Goal: Find specific page/section: Find specific page/section

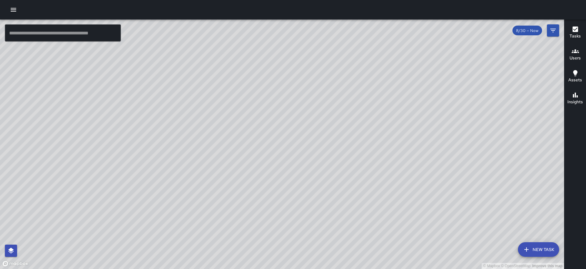
scroll to position [33650, 0]
drag, startPoint x: 362, startPoint y: 106, endPoint x: 355, endPoint y: 122, distance: 18.0
click at [355, 122] on div "© Mapbox © OpenStreetMap Improve this map" at bounding box center [282, 145] width 564 height 250
click at [579, 60] on h6 "Users" at bounding box center [574, 58] width 11 height 7
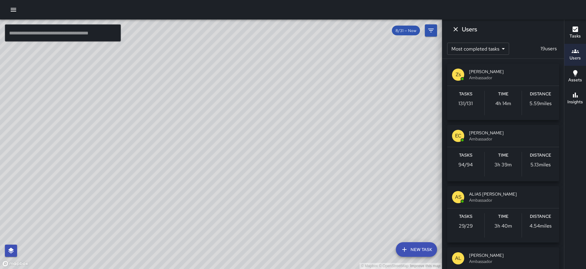
click at [488, 194] on span "ALIAS [PERSON_NAME]" at bounding box center [511, 194] width 85 height 6
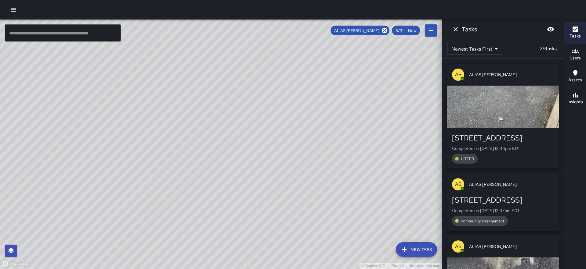
drag, startPoint x: 230, startPoint y: 127, endPoint x: 235, endPoint y: 193, distance: 67.0
click at [235, 193] on div "© Mapbox © OpenStreetMap Improve this map" at bounding box center [221, 145] width 442 height 250
click at [455, 34] on button "Dismiss" at bounding box center [455, 29] width 12 height 12
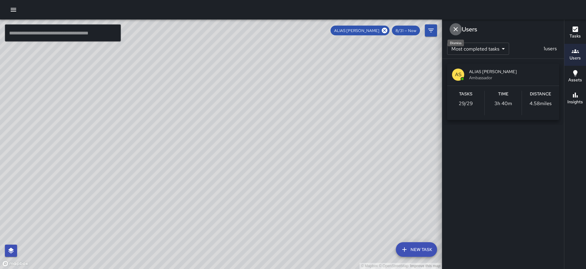
click at [452, 32] on icon "Dismiss" at bounding box center [455, 29] width 7 height 7
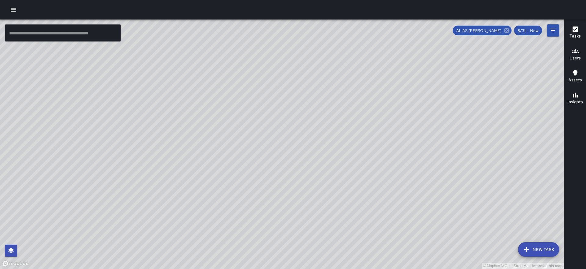
click at [506, 31] on icon at bounding box center [506, 30] width 7 height 7
drag, startPoint x: 407, startPoint y: 158, endPoint x: 408, endPoint y: 116, distance: 42.1
click at [408, 116] on div "© Mapbox © OpenStreetMap Improve this map" at bounding box center [282, 145] width 564 height 250
drag, startPoint x: 290, startPoint y: 187, endPoint x: 276, endPoint y: 147, distance: 42.5
click at [276, 147] on div "© Mapbox © OpenStreetMap Improve this map" at bounding box center [282, 145] width 564 height 250
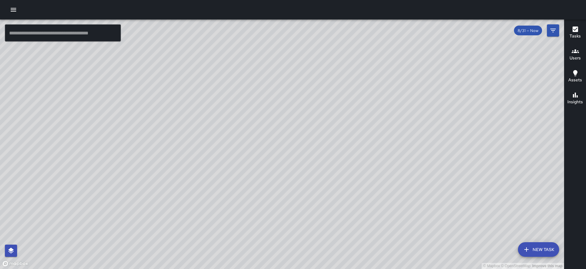
drag, startPoint x: 297, startPoint y: 212, endPoint x: 280, endPoint y: 137, distance: 76.8
click at [280, 137] on div "© Mapbox © OpenStreetMap Improve this map" at bounding box center [282, 145] width 564 height 250
drag, startPoint x: 209, startPoint y: 87, endPoint x: 219, endPoint y: 119, distance: 33.4
click at [219, 119] on div "© Mapbox © OpenStreetMap Improve this map" at bounding box center [282, 145] width 564 height 250
drag, startPoint x: 295, startPoint y: 158, endPoint x: 283, endPoint y: 124, distance: 36.3
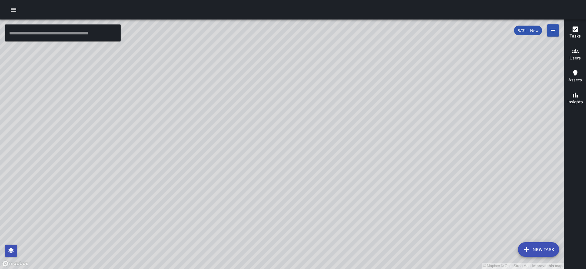
click at [283, 124] on div "© Mapbox © OpenStreetMap Improve this map" at bounding box center [282, 145] width 564 height 250
drag, startPoint x: 278, startPoint y: 201, endPoint x: 260, endPoint y: 148, distance: 56.0
click at [260, 148] on div "© Mapbox © OpenStreetMap Improve this map" at bounding box center [282, 145] width 564 height 250
drag, startPoint x: 299, startPoint y: 108, endPoint x: 288, endPoint y: 157, distance: 50.3
click at [288, 157] on div "© Mapbox © OpenStreetMap Improve this map" at bounding box center [282, 145] width 564 height 250
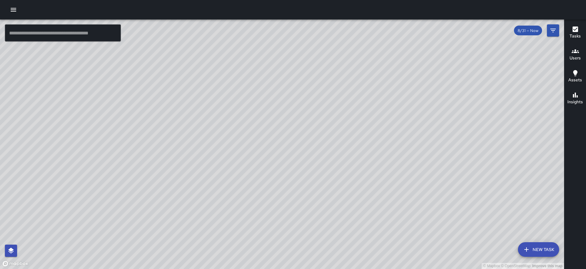
drag, startPoint x: 288, startPoint y: 157, endPoint x: 303, endPoint y: 114, distance: 46.2
click at [303, 114] on div "© Mapbox © OpenStreetMap Improve this map" at bounding box center [282, 145] width 564 height 250
drag, startPoint x: 303, startPoint y: 109, endPoint x: 298, endPoint y: 113, distance: 6.1
click at [298, 113] on div "© Mapbox © OpenStreetMap Improve this map" at bounding box center [282, 145] width 564 height 250
drag, startPoint x: 292, startPoint y: 90, endPoint x: 284, endPoint y: 119, distance: 30.2
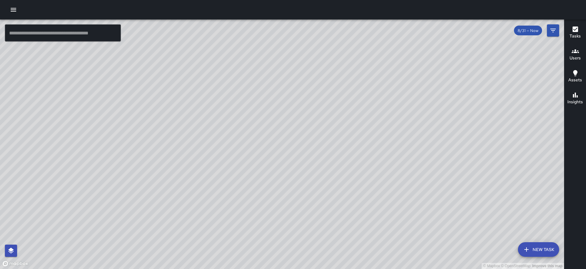
click at [284, 119] on div "© Mapbox © OpenStreetMap Improve this map" at bounding box center [282, 145] width 564 height 250
drag, startPoint x: 327, startPoint y: 169, endPoint x: 305, endPoint y: 233, distance: 68.2
click at [305, 233] on div "© Mapbox © OpenStreetMap Improve this map" at bounding box center [282, 145] width 564 height 250
drag, startPoint x: 298, startPoint y: 119, endPoint x: 282, endPoint y: 226, distance: 108.1
click at [282, 226] on div "© Mapbox © OpenStreetMap Improve this map" at bounding box center [282, 145] width 564 height 250
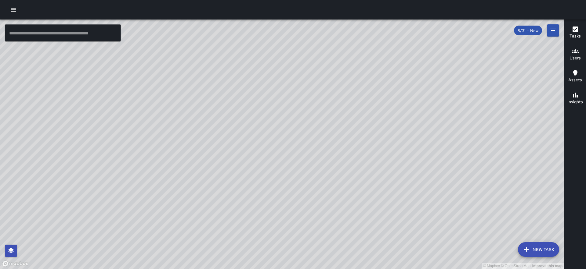
drag, startPoint x: 288, startPoint y: 246, endPoint x: 288, endPoint y: 172, distance: 73.5
click at [288, 172] on div "© Mapbox © OpenStreetMap Improve this map" at bounding box center [282, 145] width 564 height 250
